Goal: Task Accomplishment & Management: Manage account settings

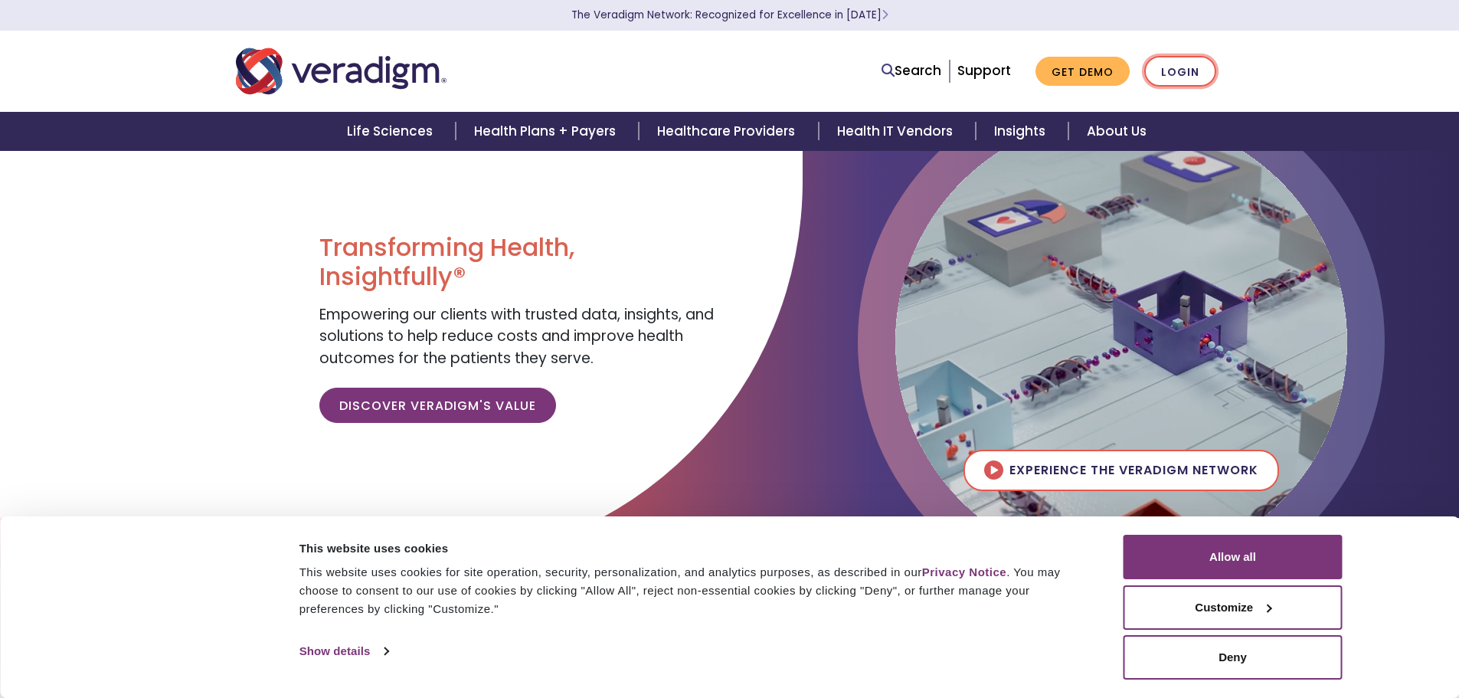
click at [1168, 74] on link "Login" at bounding box center [1180, 71] width 72 height 31
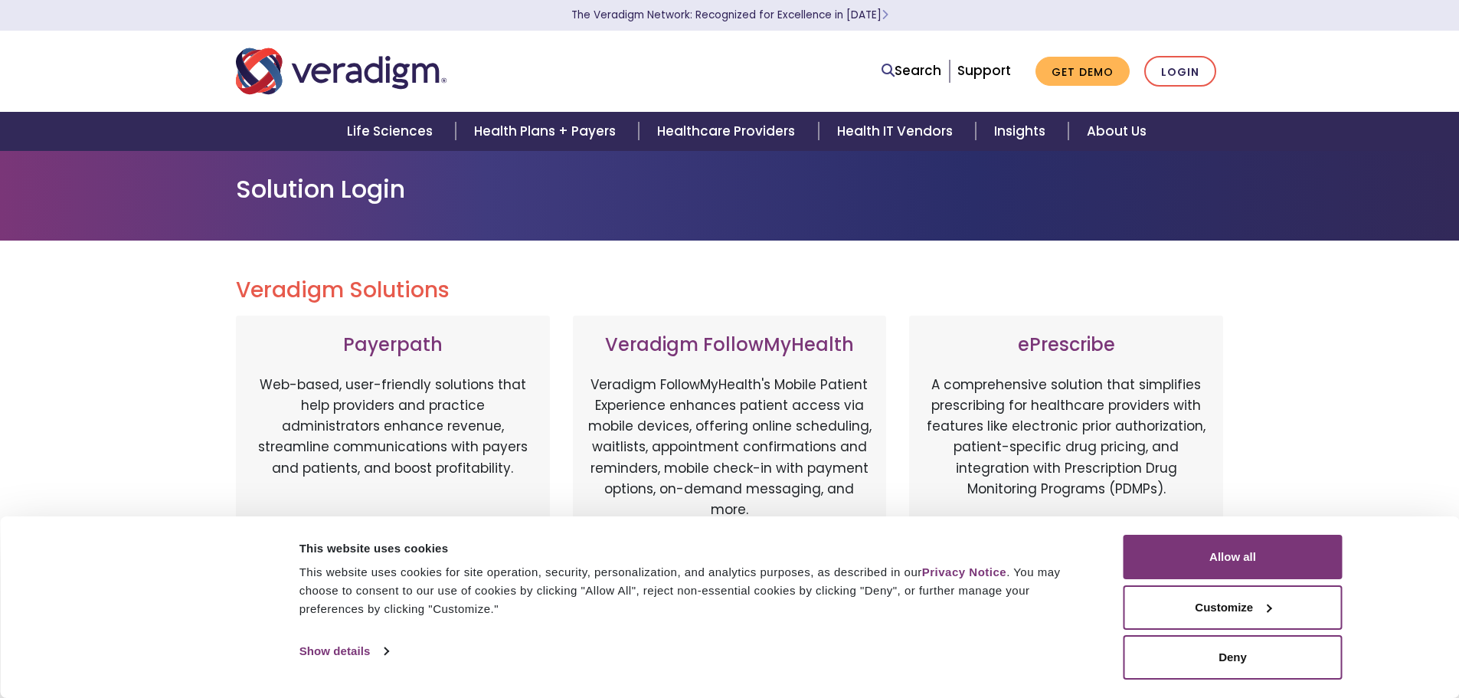
click at [972, 591] on div "This website uses cookies for site operation, security, personalization, and an…" at bounding box center [694, 590] width 790 height 55
click at [1190, 543] on button "Allow all" at bounding box center [1233, 557] width 219 height 44
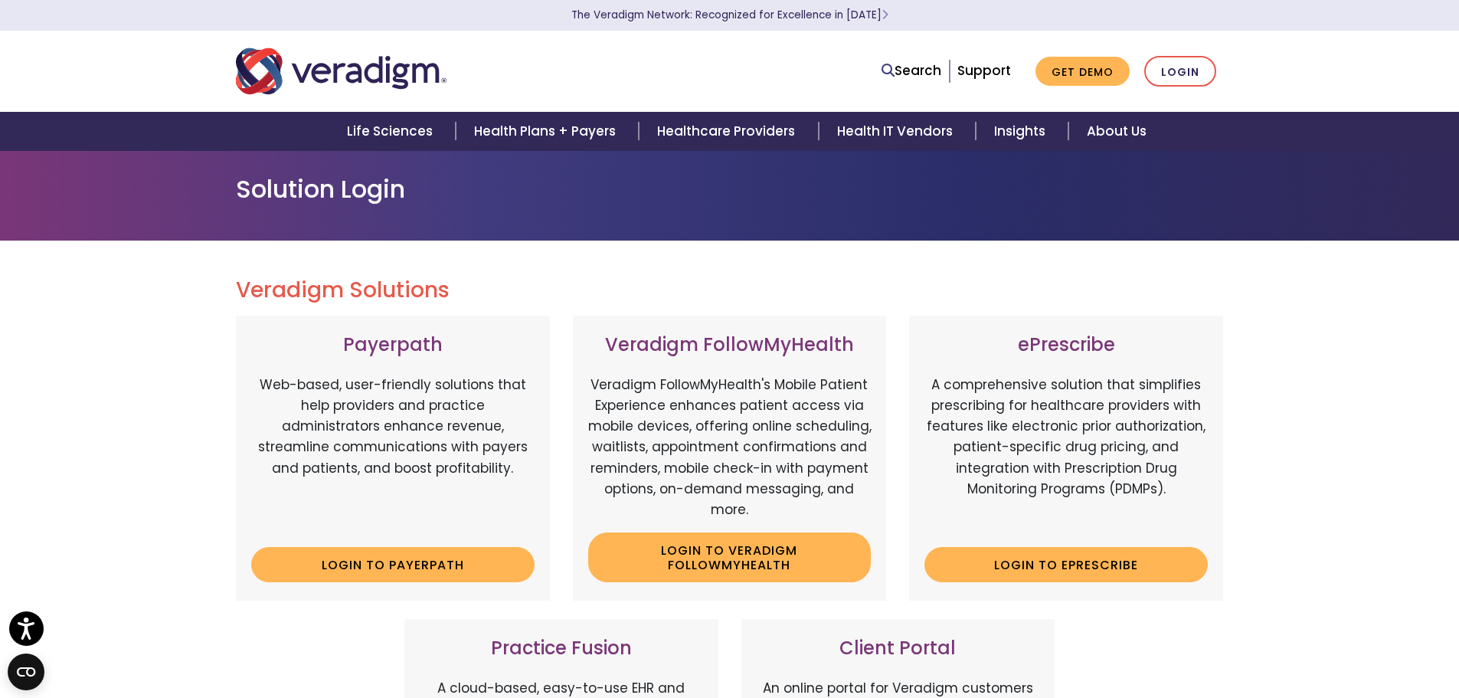
click at [1400, 376] on div "Veradigm Solutions Payerpath Web-based, user-friendly solutions that help provi…" at bounding box center [729, 700] width 1459 height 918
click at [1198, 69] on link "Login" at bounding box center [1180, 71] width 72 height 31
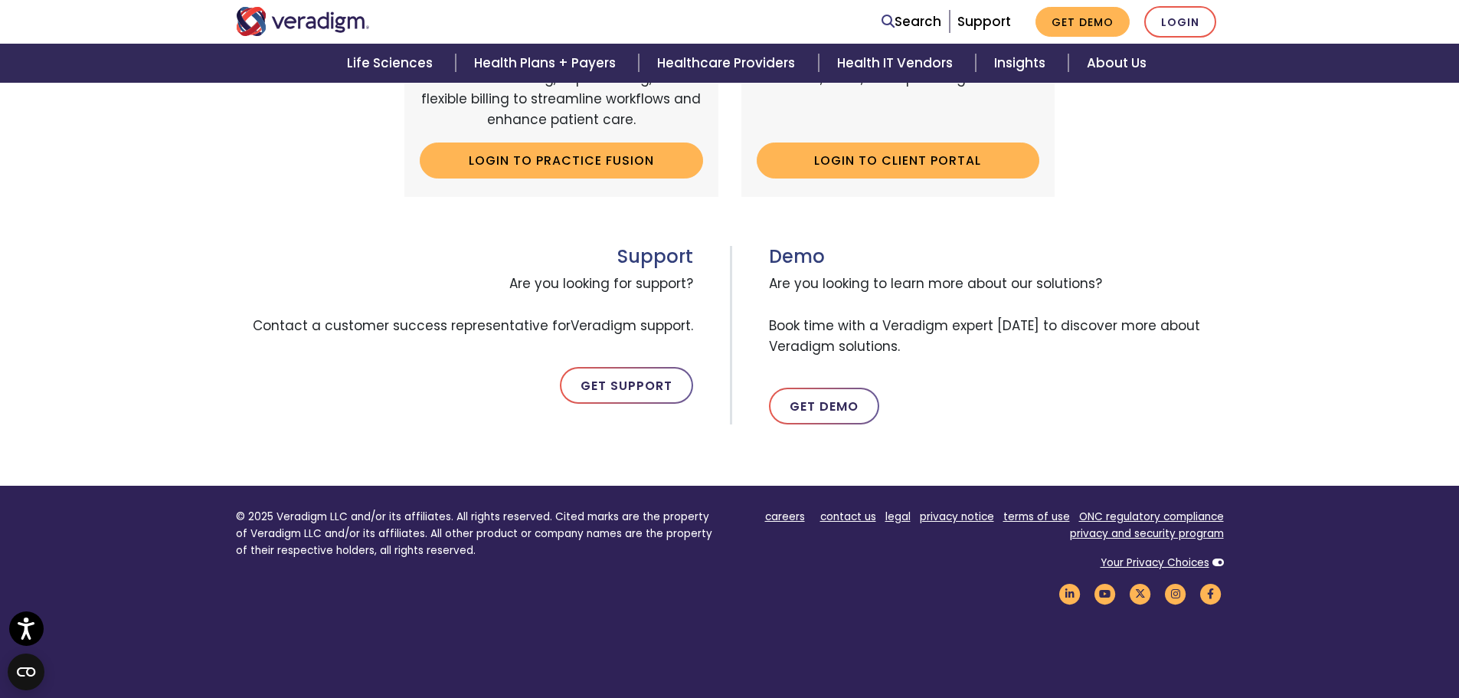
scroll to position [766, 0]
